Goal: Transaction & Acquisition: Purchase product/service

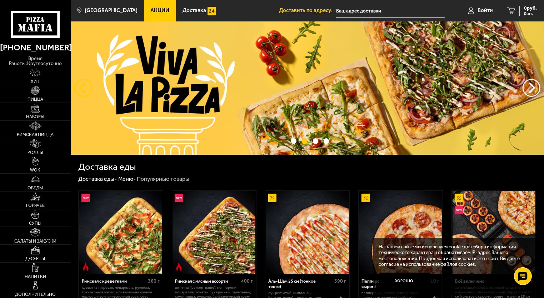
click at [86, 93] on button "следующий" at bounding box center [83, 88] width 18 height 18
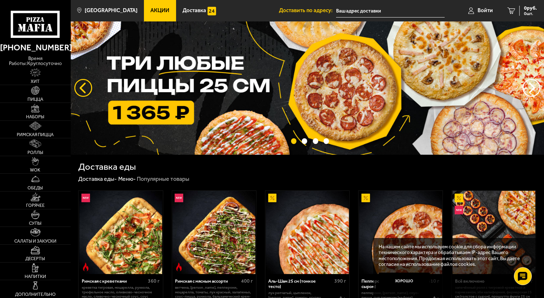
click at [86, 93] on button "следующий" at bounding box center [83, 88] width 18 height 18
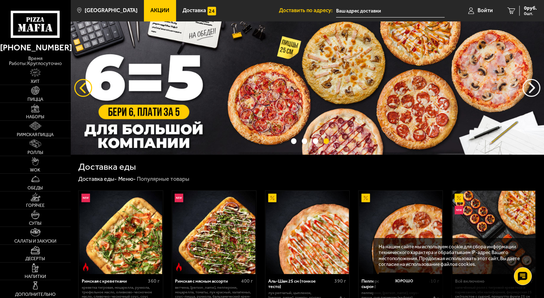
click at [86, 93] on button "следующий" at bounding box center [83, 88] width 18 height 18
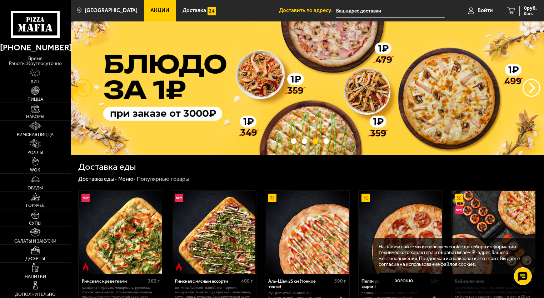
click at [86, 93] on button "следующий" at bounding box center [83, 88] width 18 height 18
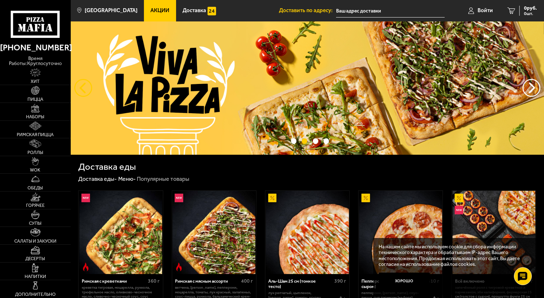
click at [86, 93] on button "следующий" at bounding box center [83, 88] width 18 height 18
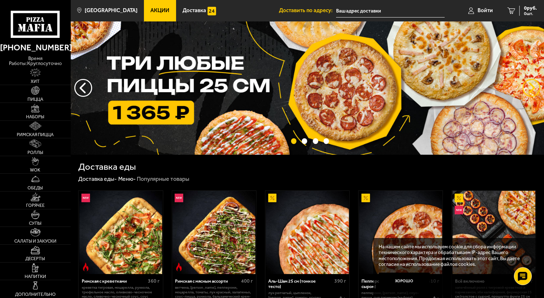
click at [532, 90] on button "предыдущий" at bounding box center [532, 88] width 18 height 18
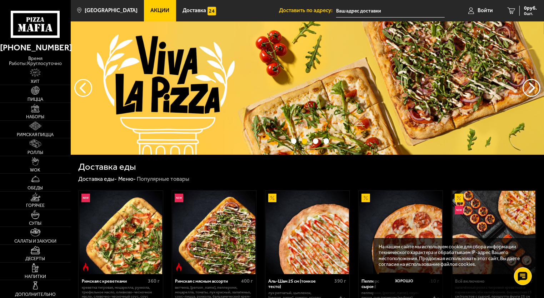
click at [387, 96] on img at bounding box center [307, 87] width 473 height 133
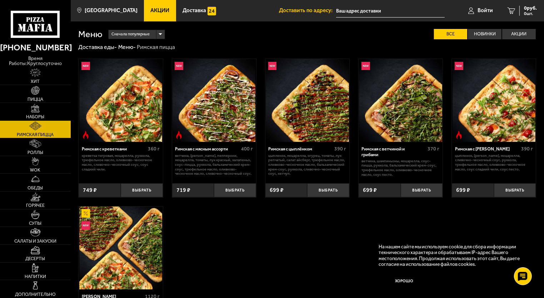
click at [151, 9] on span "Акции" at bounding box center [160, 10] width 19 height 5
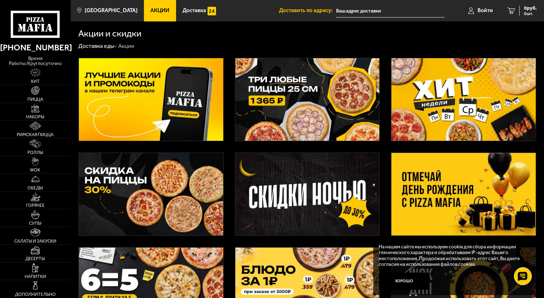
click at [321, 191] on img at bounding box center [307, 194] width 144 height 83
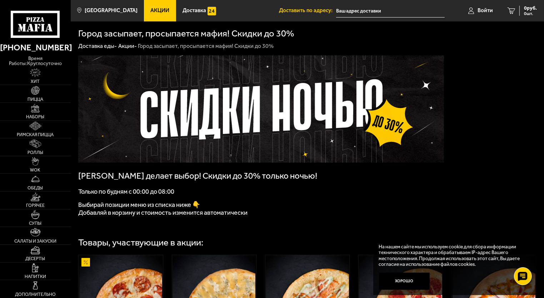
click at [151, 8] on span "Акции" at bounding box center [160, 10] width 19 height 5
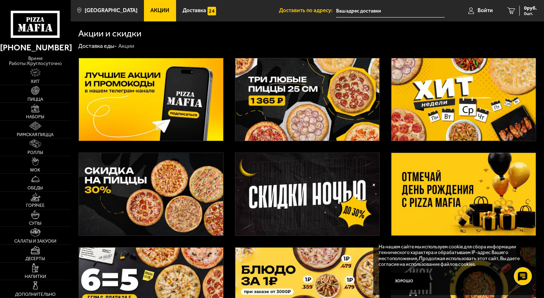
click at [151, 175] on img at bounding box center [151, 194] width 144 height 83
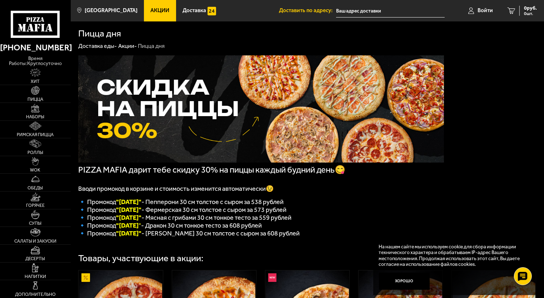
click at [156, 11] on span "Акции" at bounding box center [160, 10] width 19 height 5
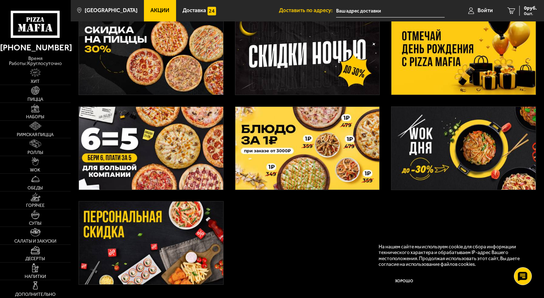
scroll to position [143, 0]
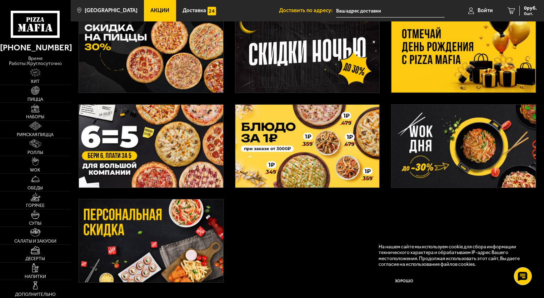
click at [149, 230] on img at bounding box center [151, 240] width 144 height 83
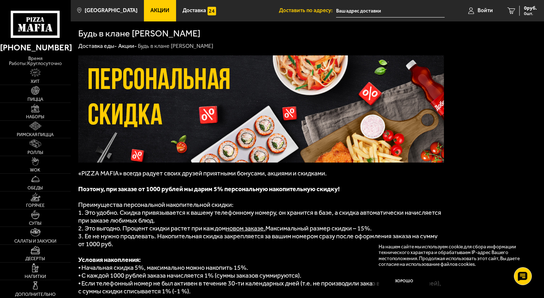
click at [153, 10] on span "Акции" at bounding box center [160, 10] width 19 height 5
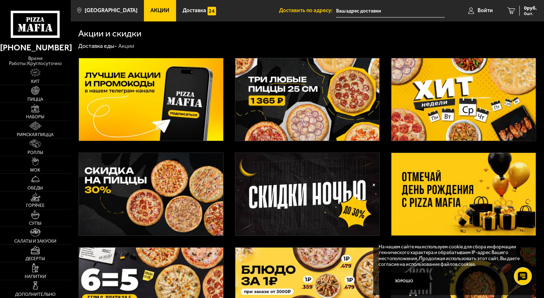
click at [297, 90] on img at bounding box center [307, 99] width 144 height 83
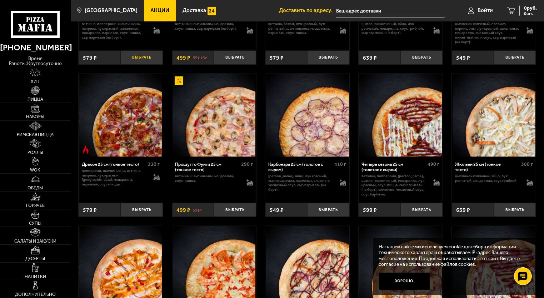
scroll to position [965, 0]
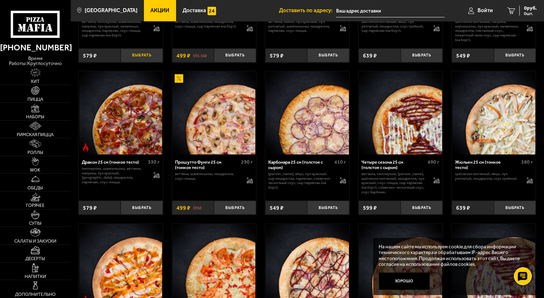
click at [144, 63] on button "Выбрать" at bounding box center [142, 56] width 42 height 14
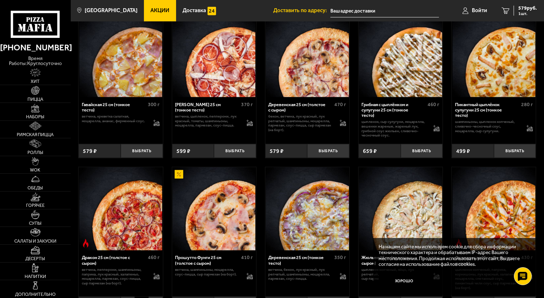
scroll to position [715, 0]
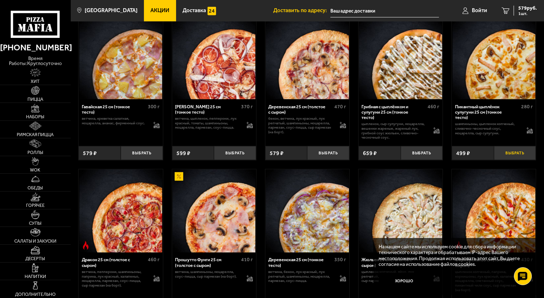
click at [510, 154] on button "Выбрать" at bounding box center [515, 153] width 42 height 14
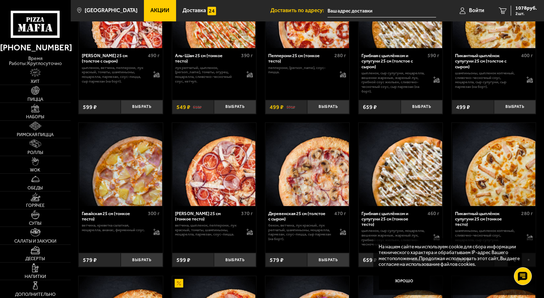
scroll to position [607, 0]
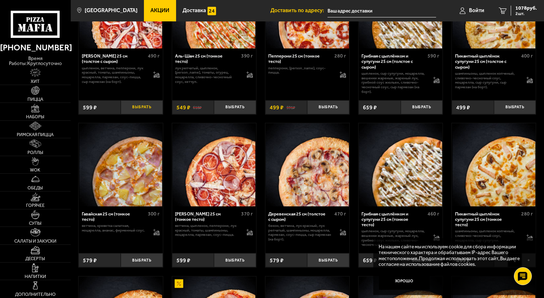
click at [146, 111] on button "Выбрать" at bounding box center [142, 107] width 42 height 14
click at [503, 11] on icon "3" at bounding box center [503, 11] width 8 height 6
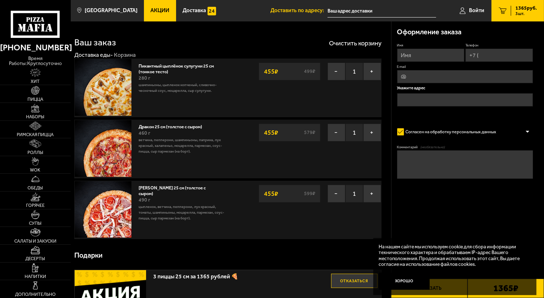
click at [414, 51] on input "Имя" at bounding box center [431, 55] width 68 height 13
type input "[PERSON_NAME]"
click at [487, 55] on input "Телефон" at bounding box center [500, 55] width 68 height 13
click at [522, 53] on input "[PHONE_NUMBER]" at bounding box center [500, 55] width 68 height 13
type input "+7 ("
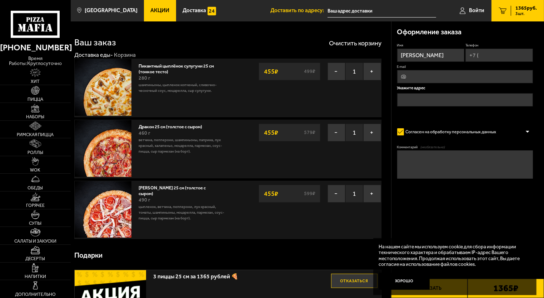
click at [496, 55] on input "Телефон" at bounding box center [500, 55] width 68 height 13
click at [522, 55] on input "[PHONE_NUMBER]" at bounding box center [500, 55] width 68 height 13
type input "+7 ("
click at [487, 57] on input "Телефон" at bounding box center [500, 55] width 68 height 13
type input "+7 ("
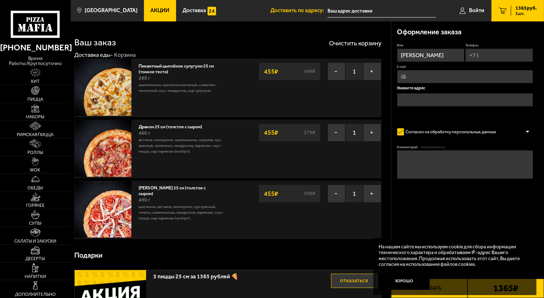
click at [491, 57] on input "Телефон" at bounding box center [500, 55] width 68 height 13
type input "[PHONE_NUMBER]"
click at [462, 97] on input "text" at bounding box center [465, 100] width 136 height 13
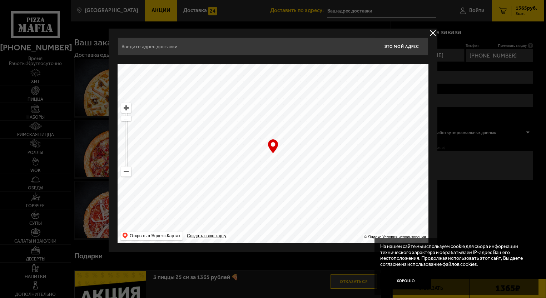
drag, startPoint x: 308, startPoint y: 182, endPoint x: 309, endPoint y: 90, distance: 91.1
click at [309, 90] on ymaps at bounding box center [273, 153] width 311 height 179
type input "[STREET_ADDRESS]"
drag, startPoint x: 324, startPoint y: 186, endPoint x: 299, endPoint y: 106, distance: 83.0
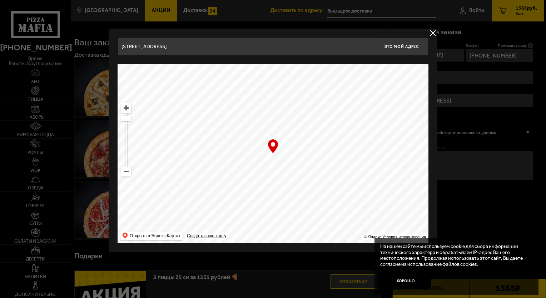
click at [300, 106] on ymaps at bounding box center [273, 153] width 311 height 179
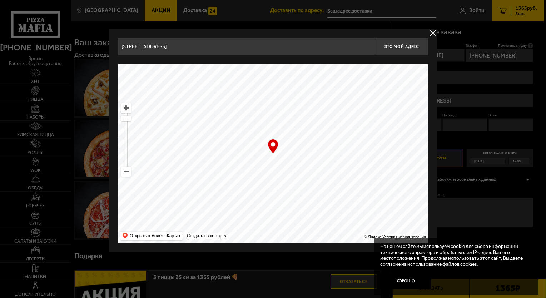
type input "[STREET_ADDRESS]"
drag, startPoint x: 291, startPoint y: 190, endPoint x: 328, endPoint y: 111, distance: 86.6
click at [328, 111] on ymaps at bounding box center [273, 153] width 311 height 179
type input "[STREET_ADDRESS][PERSON_NAME]"
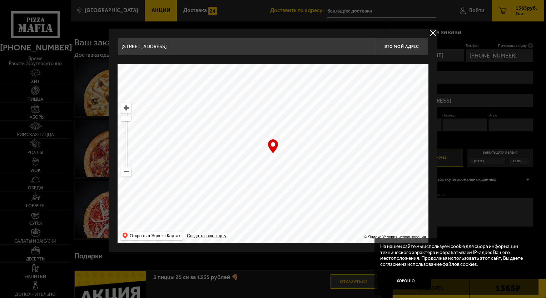
type input "[STREET_ADDRESS][PERSON_NAME]"
drag, startPoint x: 321, startPoint y: 189, endPoint x: 296, endPoint y: 60, distance: 130.7
click at [296, 61] on div "[STREET_ADDRESS] Это мой адрес Найдите адрес перетащив карту … © Яндекс Условия…" at bounding box center [273, 140] width 311 height 205
type input "[STREET_ADDRESS]"
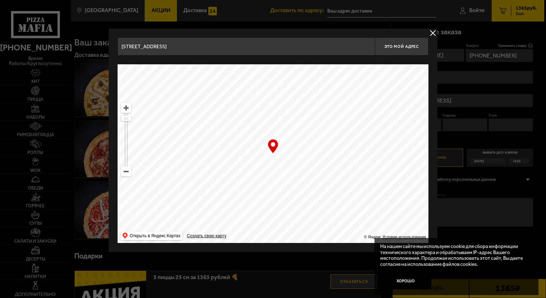
drag, startPoint x: 328, startPoint y: 146, endPoint x: 262, endPoint y: 96, distance: 83.0
click at [262, 96] on ymaps at bounding box center [273, 153] width 311 height 179
type input "[STREET_ADDRESS][PERSON_NAME]"
drag, startPoint x: 338, startPoint y: 141, endPoint x: 219, endPoint y: 115, distance: 121.9
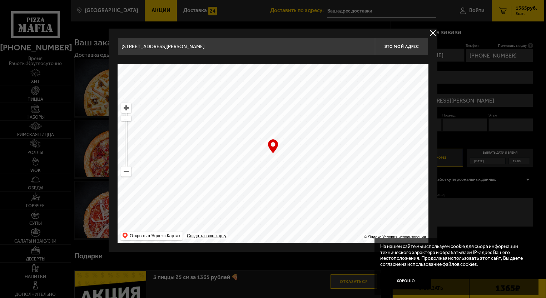
click at [219, 115] on ymaps at bounding box center [273, 153] width 311 height 179
type input "[STREET_ADDRESS]"
drag, startPoint x: 279, startPoint y: 199, endPoint x: 281, endPoint y: 143, distance: 56.5
click at [281, 143] on ymaps at bounding box center [273, 153] width 311 height 179
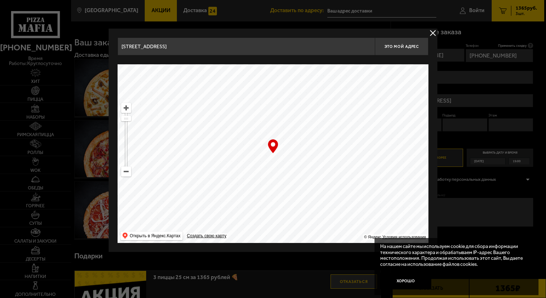
drag, startPoint x: 344, startPoint y: 175, endPoint x: 307, endPoint y: 88, distance: 94.6
click at [308, 89] on ymaps at bounding box center [273, 153] width 311 height 179
drag, startPoint x: 316, startPoint y: 176, endPoint x: 308, endPoint y: 80, distance: 96.1
click at [308, 80] on ymaps at bounding box center [273, 153] width 311 height 179
type input "[STREET_ADDRESS]"
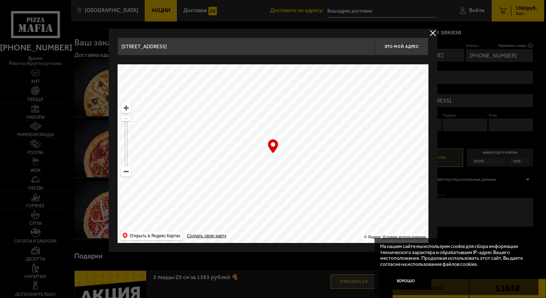
type input "[STREET_ADDRESS]"
drag, startPoint x: 285, startPoint y: 176, endPoint x: 299, endPoint y: 154, distance: 26.0
click at [299, 154] on ymaps at bounding box center [273, 153] width 311 height 179
drag, startPoint x: 298, startPoint y: 160, endPoint x: 302, endPoint y: 151, distance: 9.3
click at [302, 151] on ymaps at bounding box center [273, 153] width 311 height 179
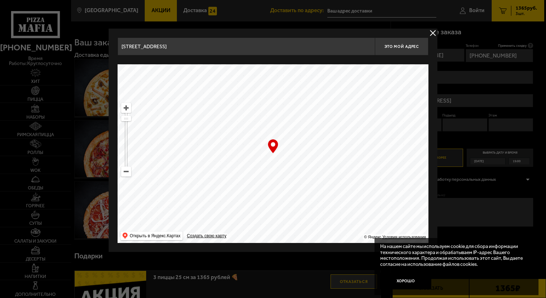
type input "[STREET_ADDRESS]"
click at [295, 159] on ymaps at bounding box center [273, 153] width 311 height 179
click at [411, 47] on span "Это мой адрес" at bounding box center [401, 46] width 34 height 5
type input "[STREET_ADDRESS]"
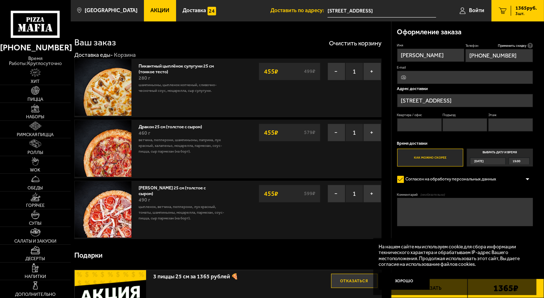
click at [424, 124] on input "Квартира / офис" at bounding box center [419, 124] width 45 height 13
type input "16"
click at [457, 125] on input "Подъезд" at bounding box center [465, 124] width 45 height 13
type input "1"
click at [513, 126] on input "Этаж" at bounding box center [510, 124] width 45 height 13
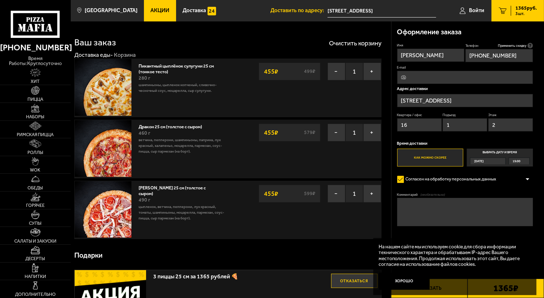
type input "2"
click at [427, 182] on label "Согласен на обработку персональных данных" at bounding box center [449, 179] width 105 height 11
click at [0, 0] on input "Согласен на обработку персональных данных" at bounding box center [0, 0] width 0 height 0
click at [425, 214] on textarea "Комментарий (необязательно)" at bounding box center [465, 212] width 136 height 28
type textarea "домофон не работает"
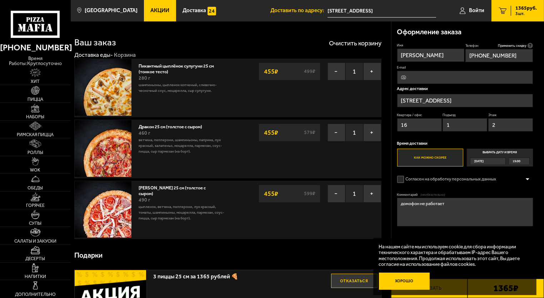
click at [411, 283] on button "Хорошо" at bounding box center [404, 281] width 51 height 17
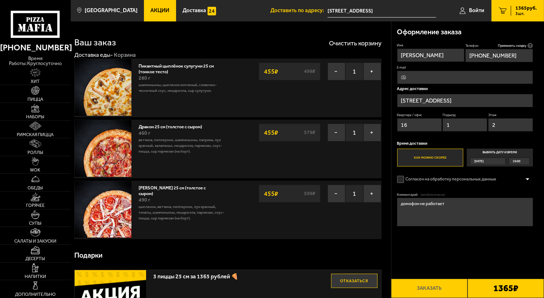
click at [527, 181] on div at bounding box center [527, 179] width 11 height 5
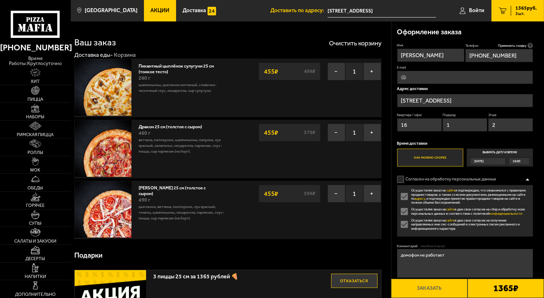
click at [399, 183] on label "Согласен на обработку персональных данных" at bounding box center [449, 179] width 105 height 11
click at [0, 0] on input "Согласен на обработку персональных данных" at bounding box center [0, 0] width 0 height 0
click at [403, 210] on label "Осуществляя заказ на сайте я даю свое согласие на сбор и обработку моих персона…" at bounding box center [465, 211] width 136 height 8
click at [0, 0] on input "Осуществляя заказ на сайте я даю свое согласие на сбор и обработку моих персона…" at bounding box center [0, 0] width 0 height 0
click at [402, 227] on label "Осуществляя заказ на сайте я даю свое согласие на получение направляемых мне см…" at bounding box center [465, 224] width 136 height 12
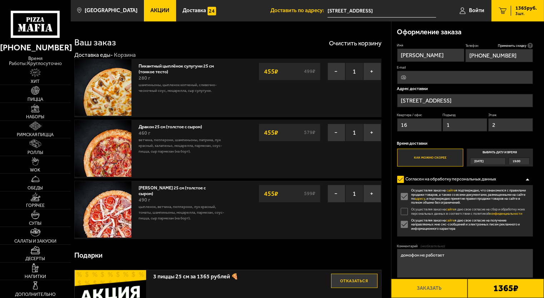
click at [0, 0] on input "Осуществляя заказ на сайте я даю свое согласие на получение направляемых мне см…" at bounding box center [0, 0] width 0 height 0
click at [404, 215] on label "Осуществляя заказ на сайте я даю свое согласие на сбор и обработку моих персона…" at bounding box center [465, 211] width 136 height 8
click at [0, 0] on input "Осуществляя заказ на сайте я даю свое согласие на сбор и обработку моих персона…" at bounding box center [0, 0] width 0 height 0
click at [405, 214] on label "Осуществляя заказ на сайте я даю свое согласие на сбор и обработку моих персона…" at bounding box center [465, 211] width 136 height 8
click at [0, 0] on input "Осуществляя заказ на сайте я даю свое согласие на сбор и обработку моих персона…" at bounding box center [0, 0] width 0 height 0
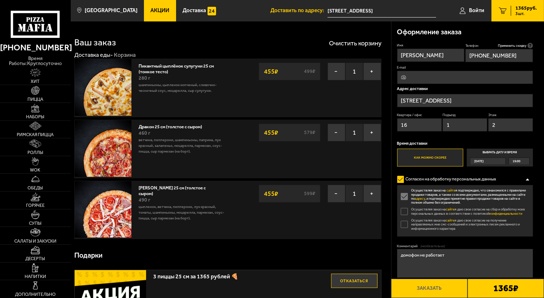
click at [405, 214] on label "Осуществляя заказ на сайте я даю свое согласие на сбор и обработку моих персона…" at bounding box center [465, 211] width 136 height 8
click at [0, 0] on input "Осуществляя заказ на сайте я даю свое согласие на сбор и обработку моих персона…" at bounding box center [0, 0] width 0 height 0
click at [406, 199] on label "Осуществляя заказ на сайте я подтверждаю, что ознакомился с правилами продажи т…" at bounding box center [465, 196] width 136 height 16
click at [0, 0] on input "Осуществляя заказ на сайте я подтверждаю, что ознакомился с правилами продажи т…" at bounding box center [0, 0] width 0 height 0
click at [406, 199] on label "Осуществляя заказ на сайте я подтверждаю, что ознакомился с правилами продажи т…" at bounding box center [465, 196] width 136 height 16
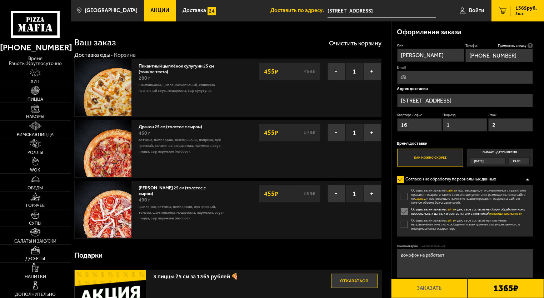
click at [0, 0] on input "Осуществляя заказ на сайте я подтверждаю, что ознакомился с правилами продажи т…" at bounding box center [0, 0] width 0 height 0
click at [404, 226] on label "Осуществляя заказ на сайте я даю свое согласие на получение направляемых мне см…" at bounding box center [465, 224] width 136 height 12
click at [0, 0] on input "Осуществляя заказ на сайте я даю свое согласие на получение направляемых мне см…" at bounding box center [0, 0] width 0 height 0
click at [404, 226] on label "Осуществляя заказ на сайте я даю свое согласие на получение направляемых мне см…" at bounding box center [465, 224] width 136 height 12
click at [0, 0] on input "Осуществляя заказ на сайте я даю свое согласие на получение направляемых мне см…" at bounding box center [0, 0] width 0 height 0
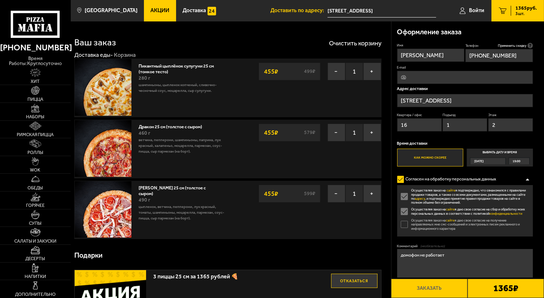
click at [495, 290] on b "1365 ₽" at bounding box center [505, 288] width 25 height 9
click at [405, 226] on label "Осуществляя заказ на сайте я даю свое согласие на получение направляемых мне см…" at bounding box center [465, 224] width 136 height 12
click at [0, 0] on input "Осуществляя заказ на сайте я даю свое согласие на получение направляемых мне см…" at bounding box center [0, 0] width 0 height 0
click at [435, 288] on button "Заказать" at bounding box center [429, 288] width 76 height 19
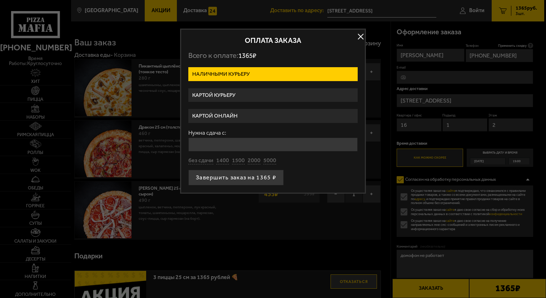
click at [262, 77] on label "Наличными курьеру" at bounding box center [272, 74] width 169 height 14
click at [0, 0] on input "Наличными курьеру" at bounding box center [0, 0] width 0 height 0
click at [240, 161] on button "1500" at bounding box center [238, 161] width 13 height 8
type input "1500"
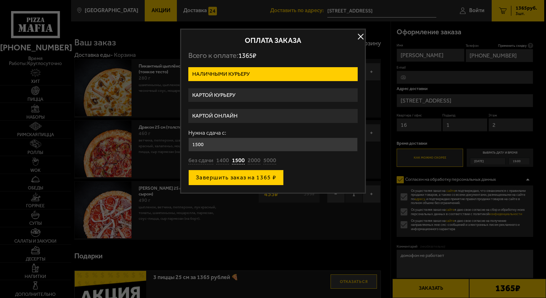
click at [240, 179] on button "Завершить заказ на 1365 ₽" at bounding box center [235, 178] width 95 height 16
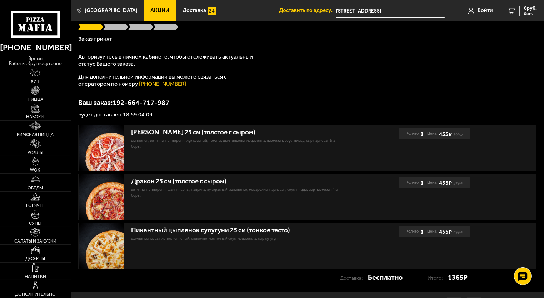
scroll to position [99, 0]
